Goal: Information Seeking & Learning: Find specific page/section

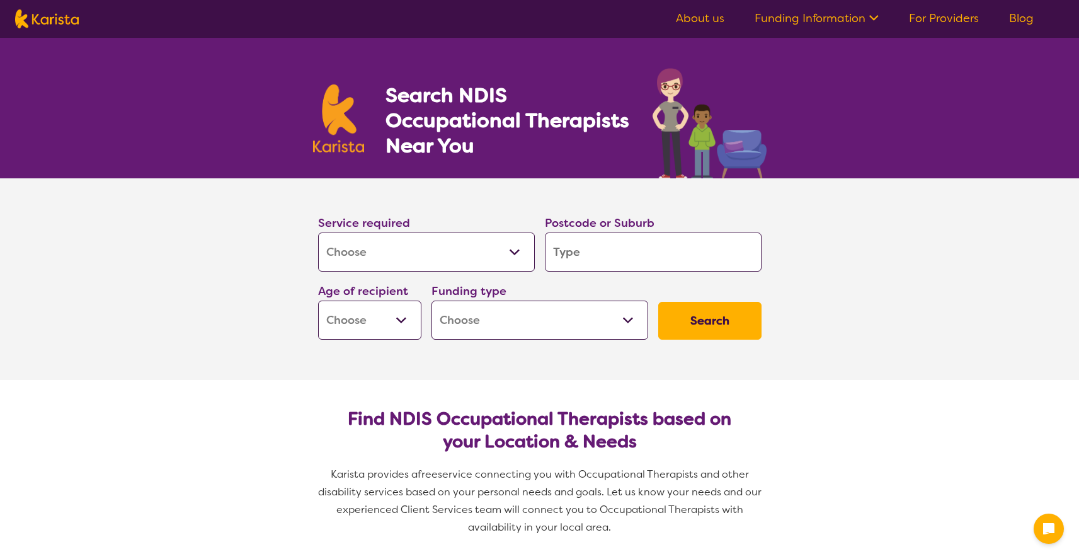
select select "[MEDICAL_DATA]"
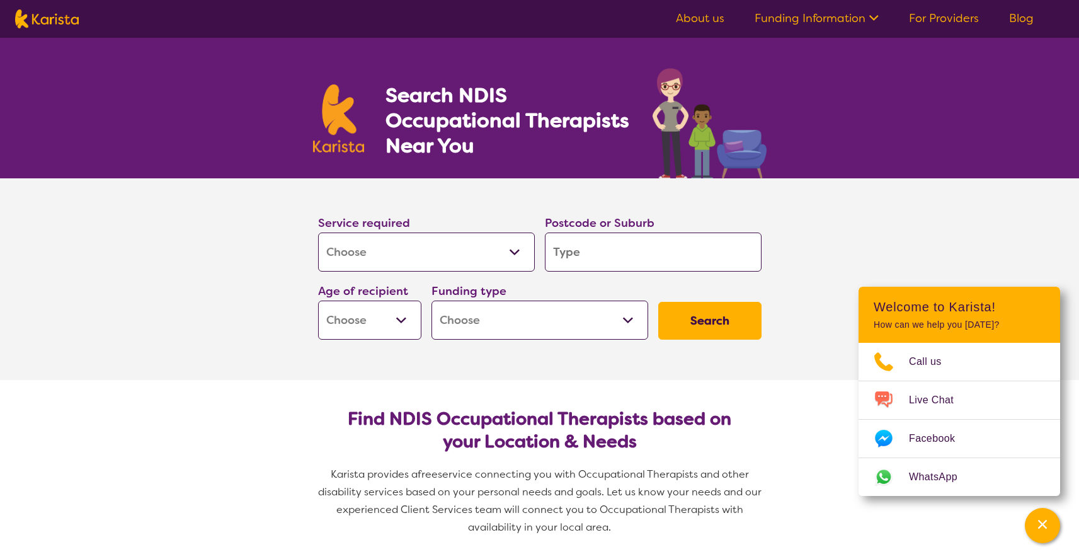
click at [455, 253] on select "Allied Health Assistant Assessment ([MEDICAL_DATA] or [MEDICAL_DATA]) Behaviour…" at bounding box center [426, 251] width 217 height 39
click at [581, 255] on input "search" at bounding box center [653, 251] width 217 height 39
type input "3145"
click at [382, 328] on select "Early Childhood - 0 to 9 Child - 10 to 11 Adolescent - 12 to 17 Adult - 18 to 6…" at bounding box center [369, 319] width 103 height 39
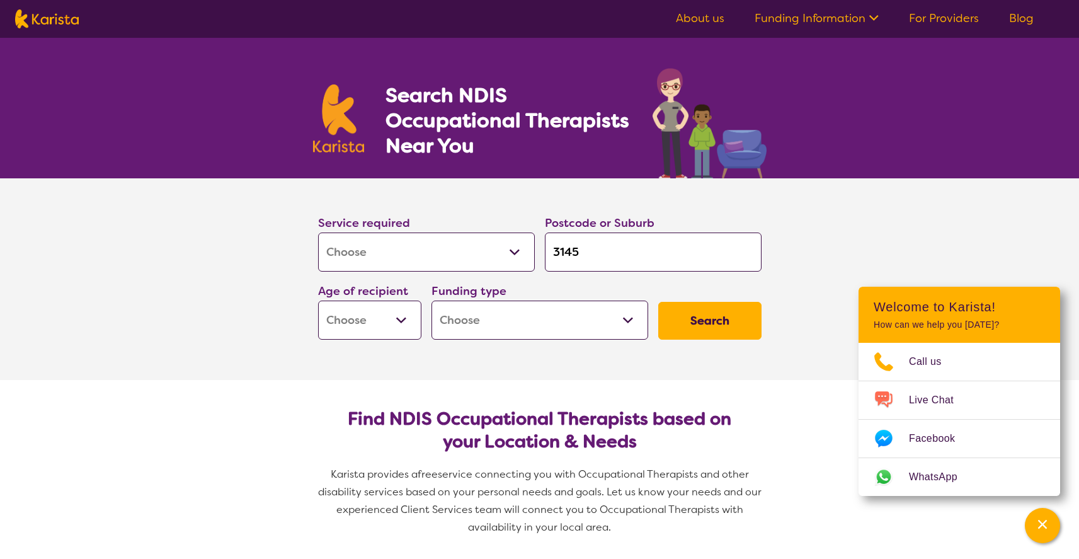
select select "EC"
click at [318, 300] on select "Early Childhood - 0 to 9 Child - 10 to 11 Adolescent - 12 to 17 Adult - 18 to 6…" at bounding box center [369, 319] width 103 height 39
select select "EC"
click at [509, 312] on select "Home Care Package (HCP) National Disability Insurance Scheme (NDIS) I don't know" at bounding box center [539, 319] width 217 height 39
select select "NDIS"
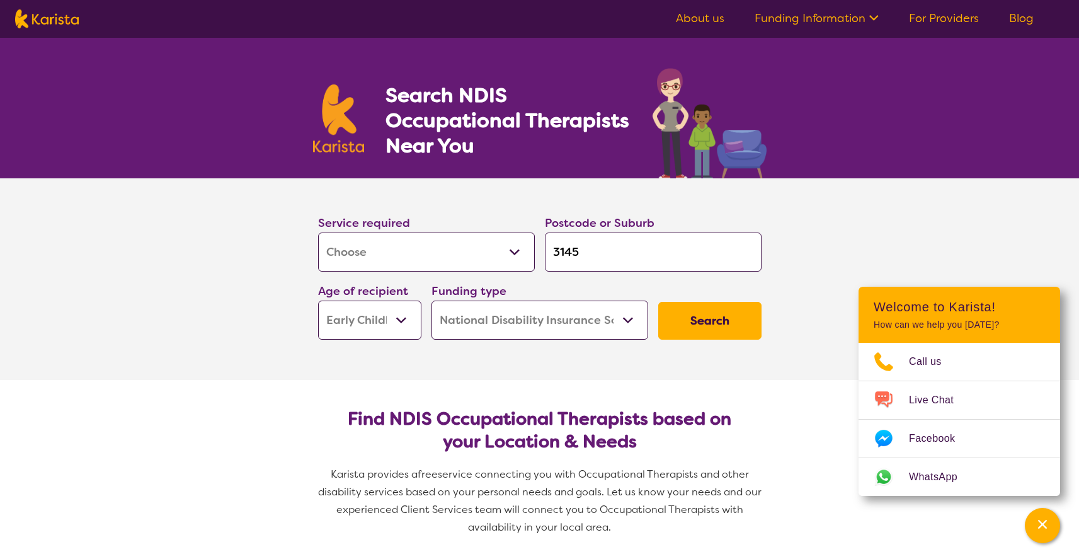
click at [431, 300] on select "Home Care Package (HCP) National Disability Insurance Scheme (NDIS) I don't know" at bounding box center [539, 319] width 217 height 39
select select "NDIS"
click at [703, 322] on button "Search" at bounding box center [709, 321] width 103 height 38
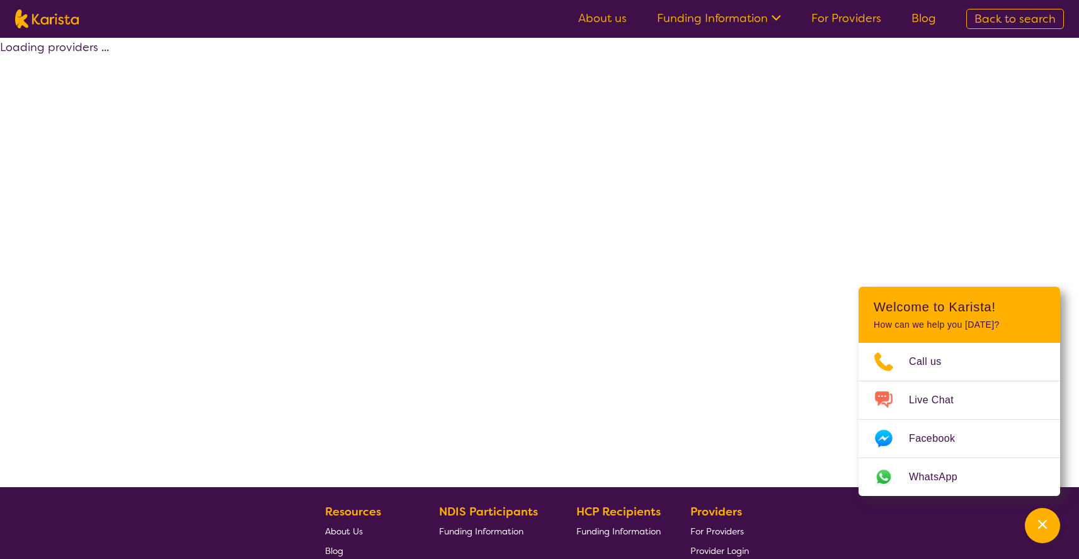
select select "by_score"
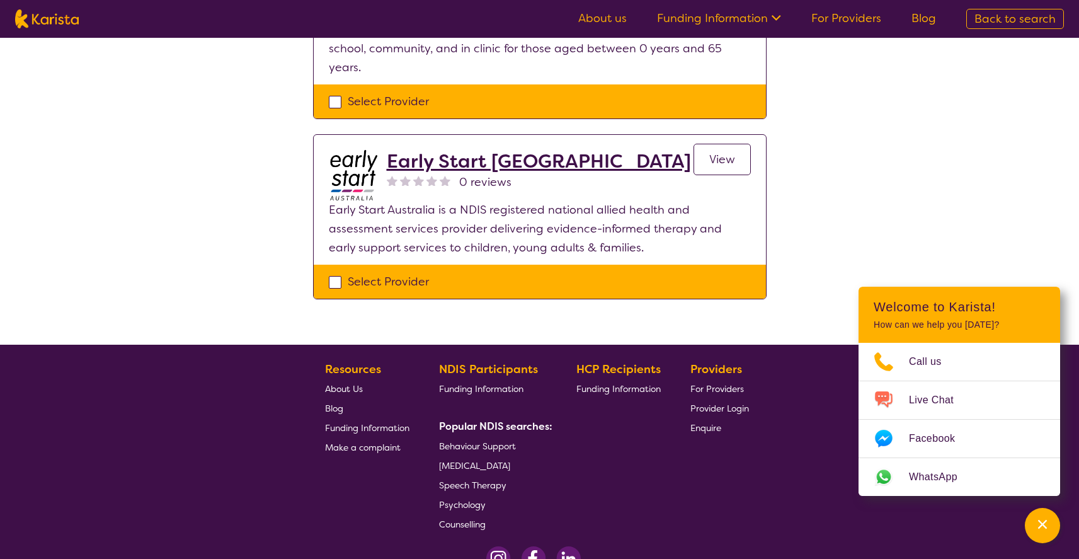
scroll to position [1496, 0]
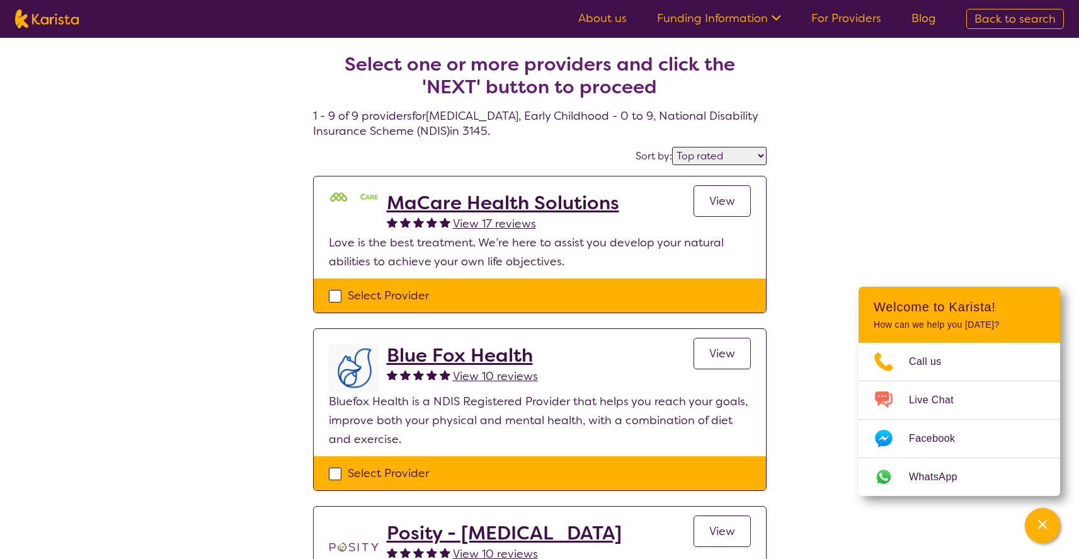
select select "[MEDICAL_DATA]"
select select "EC"
select select "NDIS"
select select "[MEDICAL_DATA]"
select select "EC"
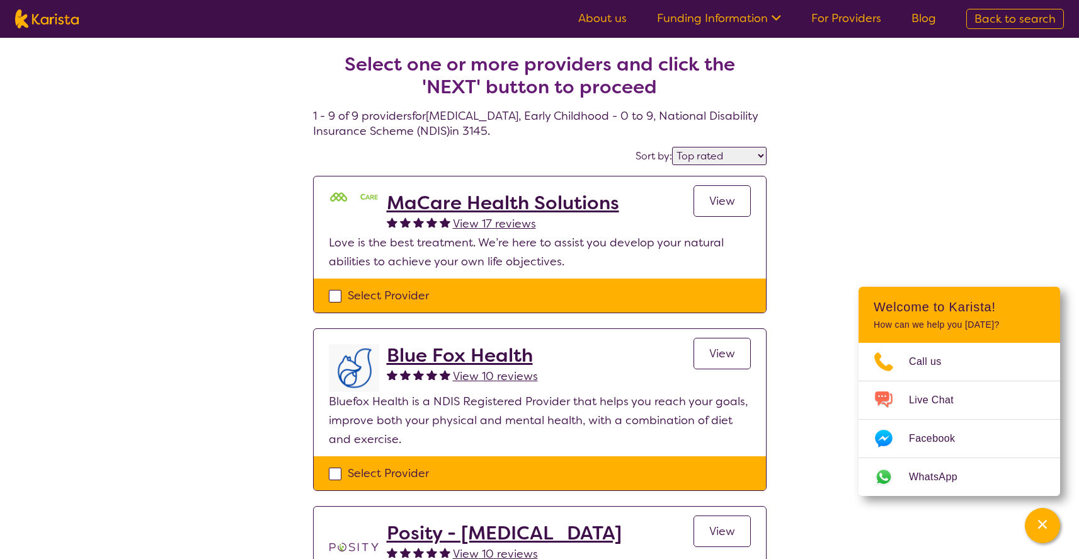
select select "NDIS"
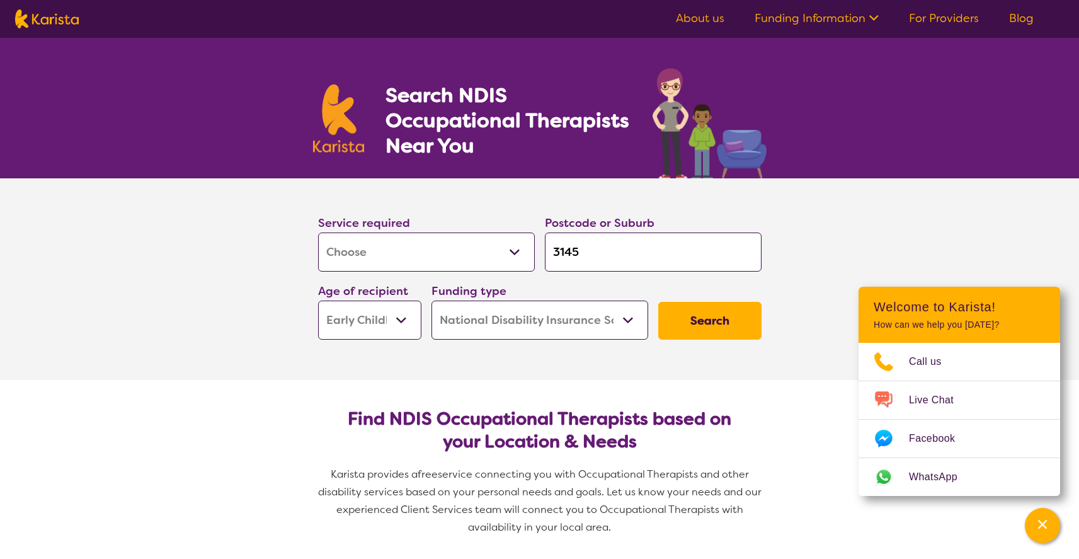
click at [477, 250] on select "Allied Health Assistant Assessment ([MEDICAL_DATA] or [MEDICAL_DATA]) Behaviour…" at bounding box center [426, 251] width 217 height 39
